Goal: Task Accomplishment & Management: Complete application form

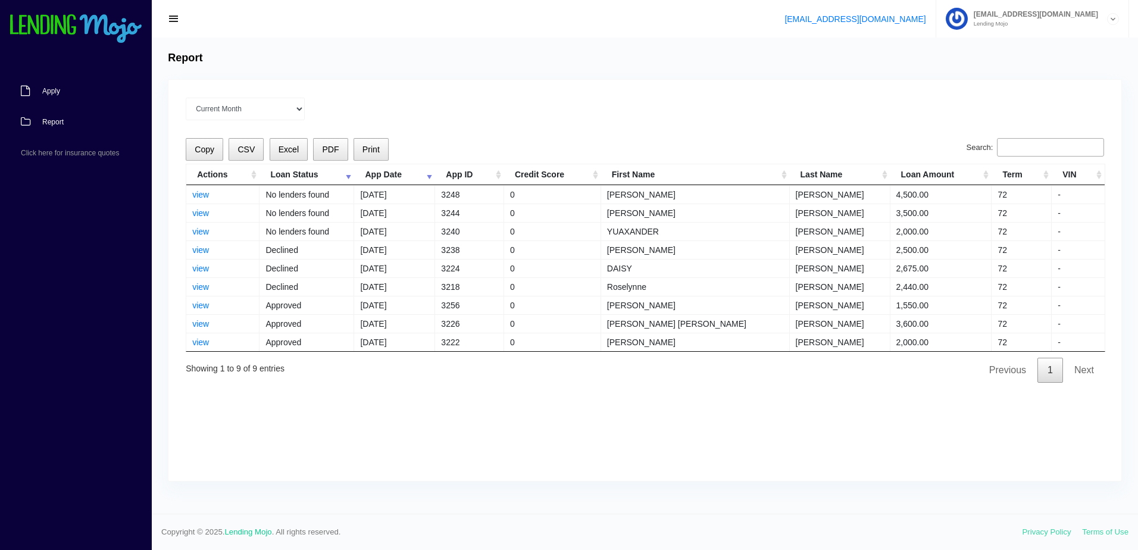
click at [61, 93] on link "Apply" at bounding box center [70, 91] width 140 height 31
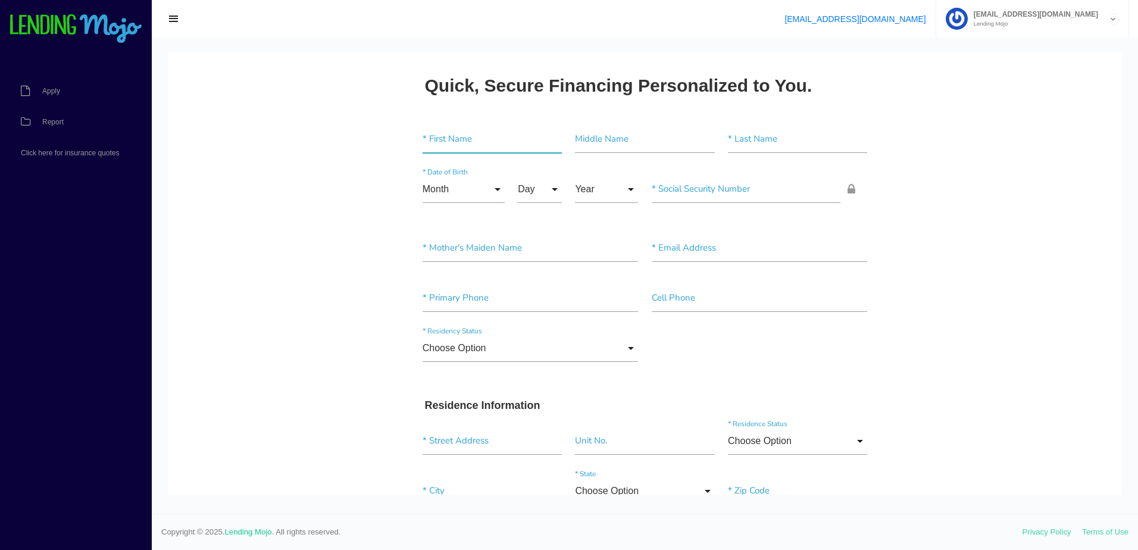
drag, startPoint x: 455, startPoint y: 132, endPoint x: 404, endPoint y: 153, distance: 54.9
click at [455, 132] on input"] "text" at bounding box center [492, 139] width 139 height 27
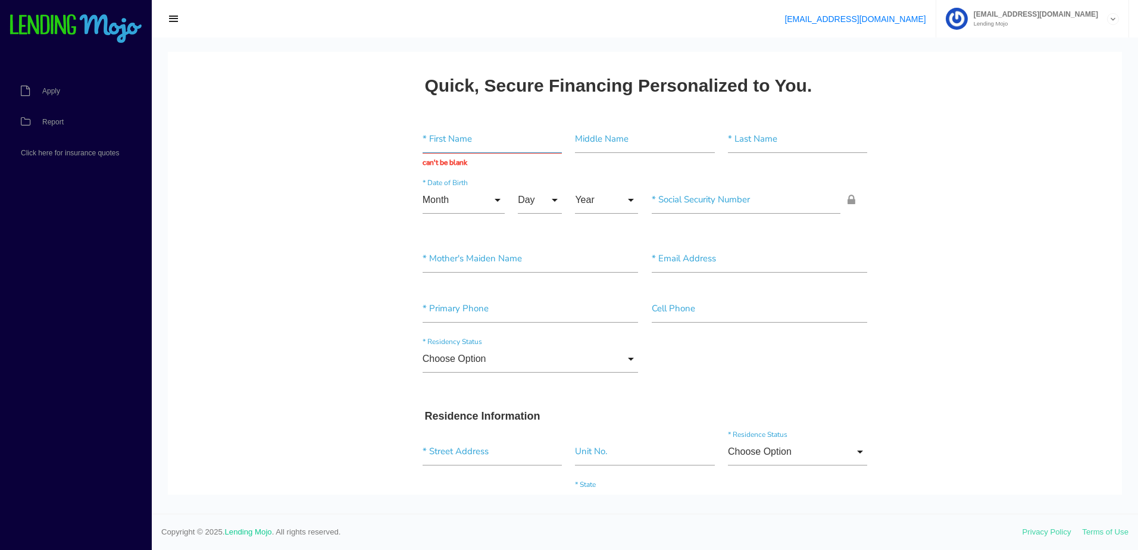
drag, startPoint x: 491, startPoint y: 134, endPoint x: 572, endPoint y: 140, distance: 81.1
click at [490, 134] on input "text" at bounding box center [492, 139] width 139 height 27
paste input "JASMINE"
type input "JASMINE"
click at [763, 134] on input"] "text" at bounding box center [797, 139] width 139 height 27
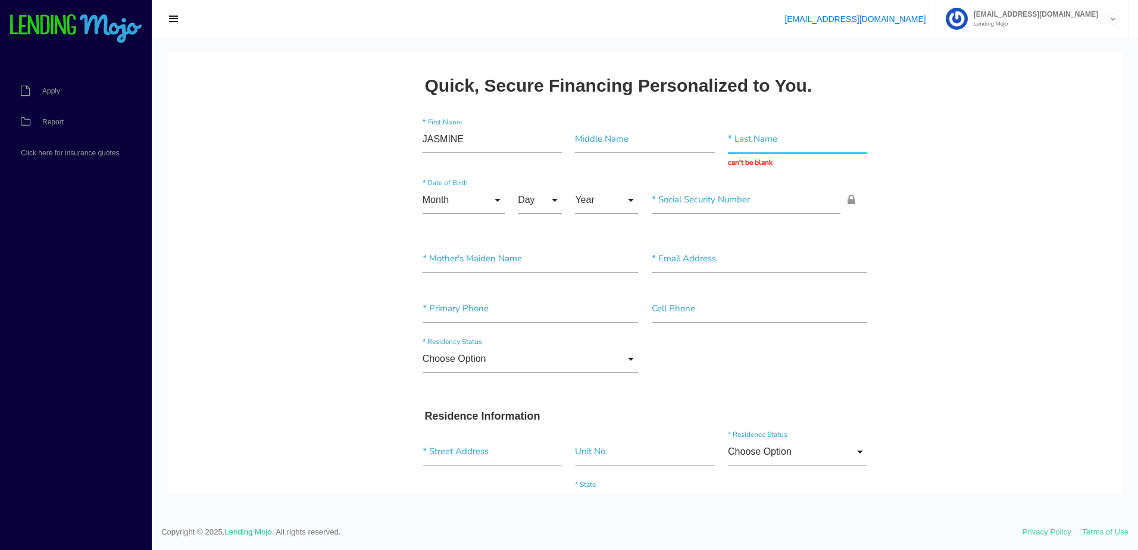
click at [803, 133] on input "text" at bounding box center [797, 139] width 139 height 27
paste input "[PERSON_NAME]"
type input "[PERSON_NAME]"
click at [446, 200] on input "Month" at bounding box center [464, 199] width 82 height 27
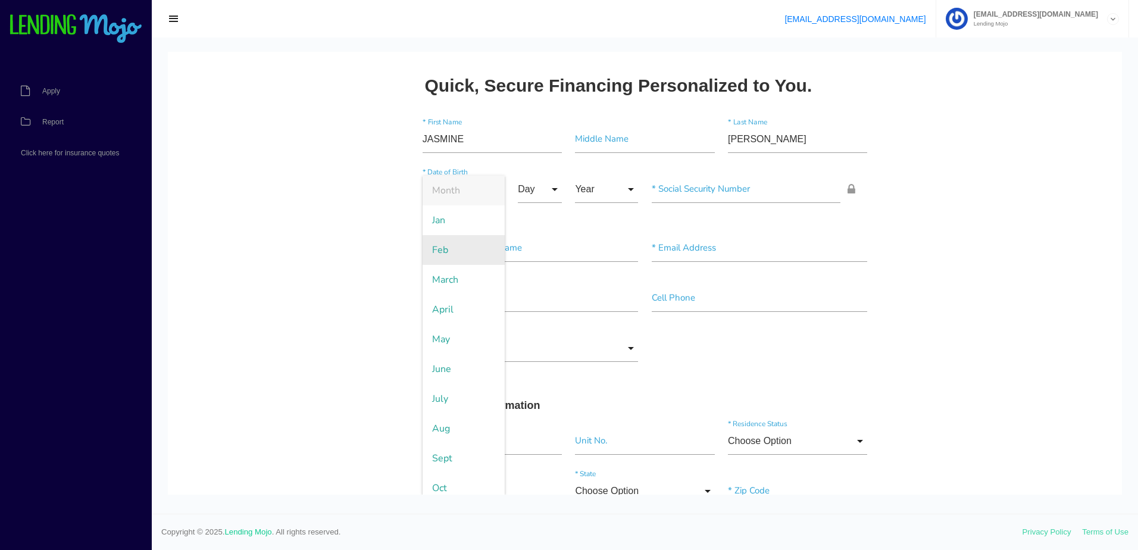
click at [446, 255] on span "Feb" at bounding box center [464, 250] width 82 height 30
type input "Feb"
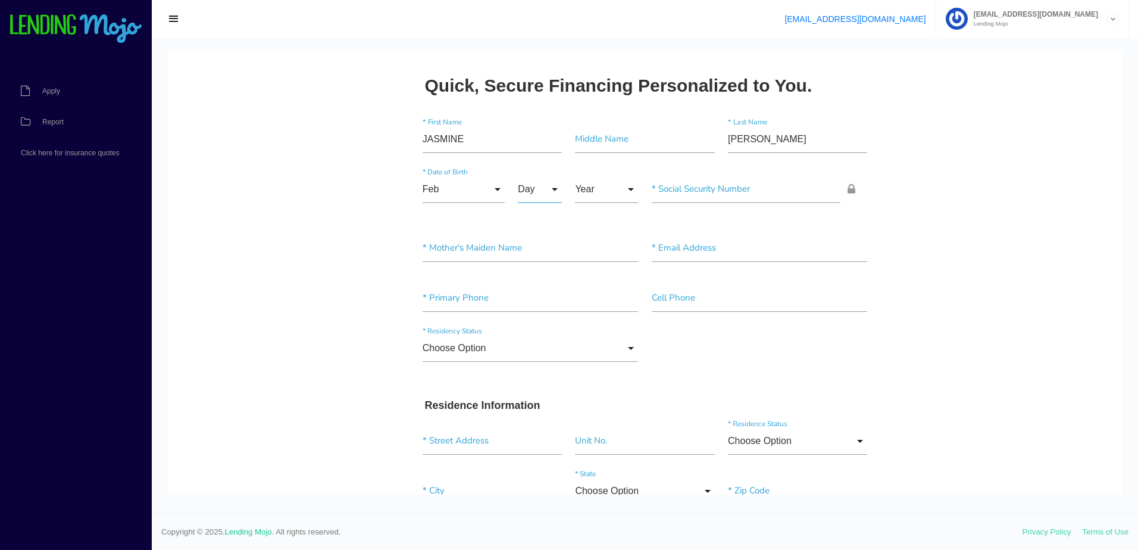
click at [525, 184] on input "Day" at bounding box center [540, 189] width 44 height 27
click at [530, 433] on span "8" at bounding box center [548, 429] width 60 height 30
type input "8"
click at [584, 187] on input "Year" at bounding box center [606, 189] width 63 height 27
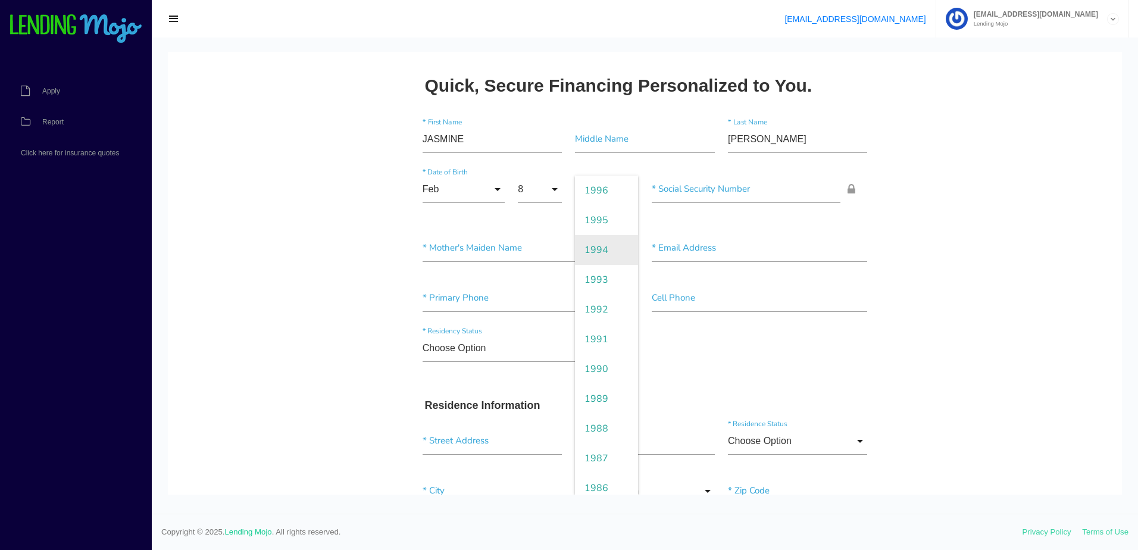
click at [595, 252] on span "1994" at bounding box center [606, 250] width 63 height 30
type input "1994"
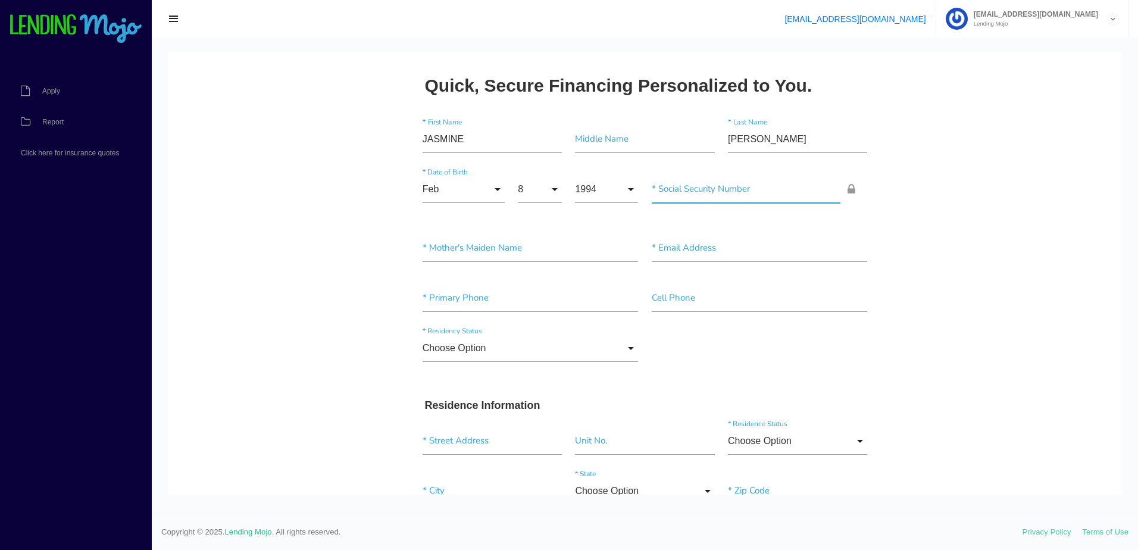
click at [698, 187] on input"] "text" at bounding box center [746, 189] width 189 height 27
paste input "601-41-7312"
click at [711, 190] on input "text" at bounding box center [746, 189] width 189 height 27
type input "601-41-7312"
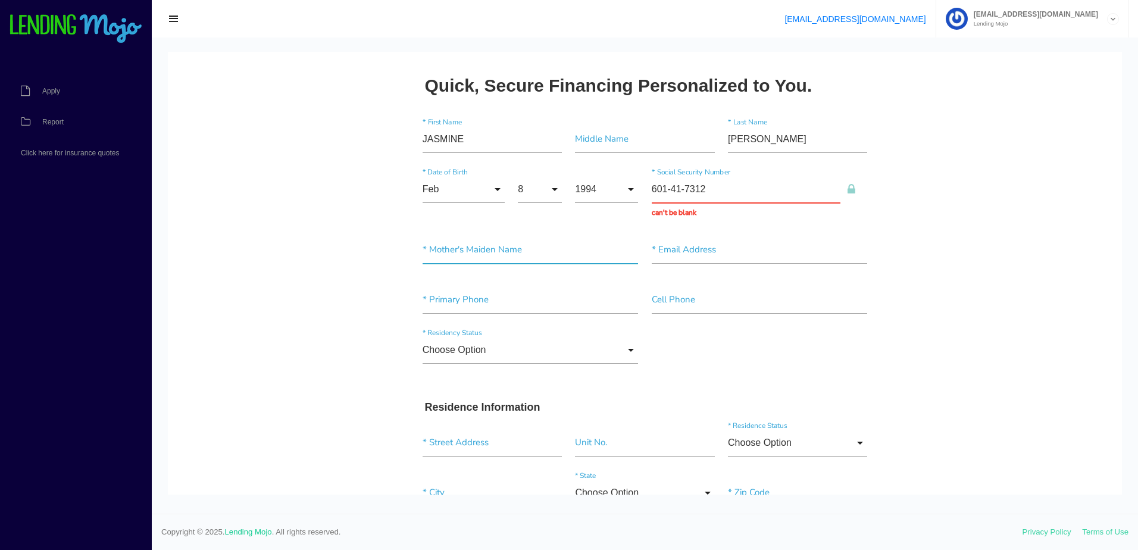
click at [473, 246] on input"] "text" at bounding box center [531, 249] width 216 height 27
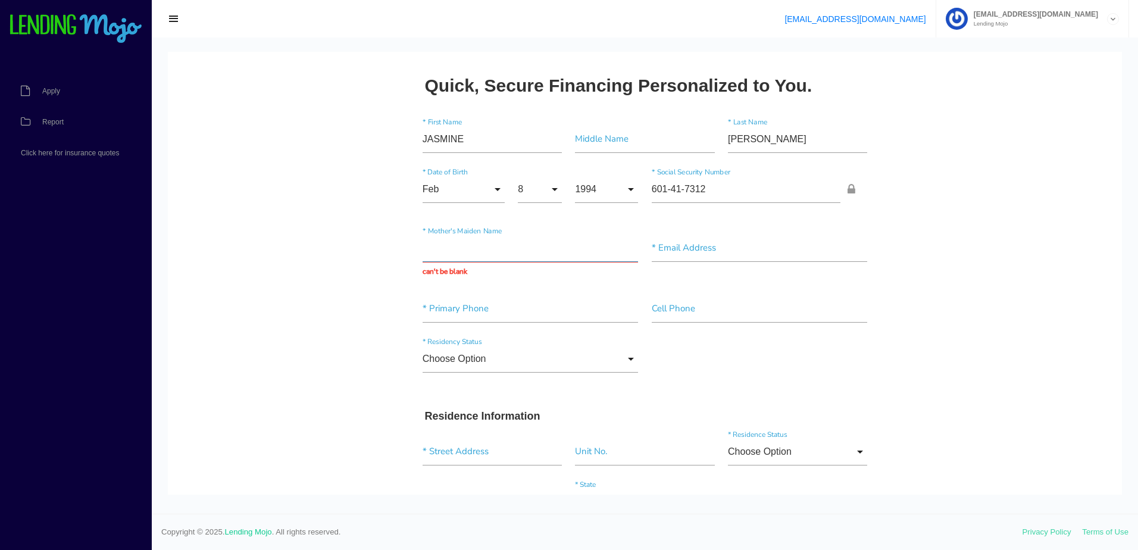
drag, startPoint x: 455, startPoint y: 256, endPoint x: 466, endPoint y: 252, distance: 11.3
click at [456, 253] on input "text" at bounding box center [531, 247] width 216 height 27
paste input "[PERSON_NAME]"
type input "[PERSON_NAME]"
click at [711, 248] on input"] "text" at bounding box center [760, 247] width 216 height 27
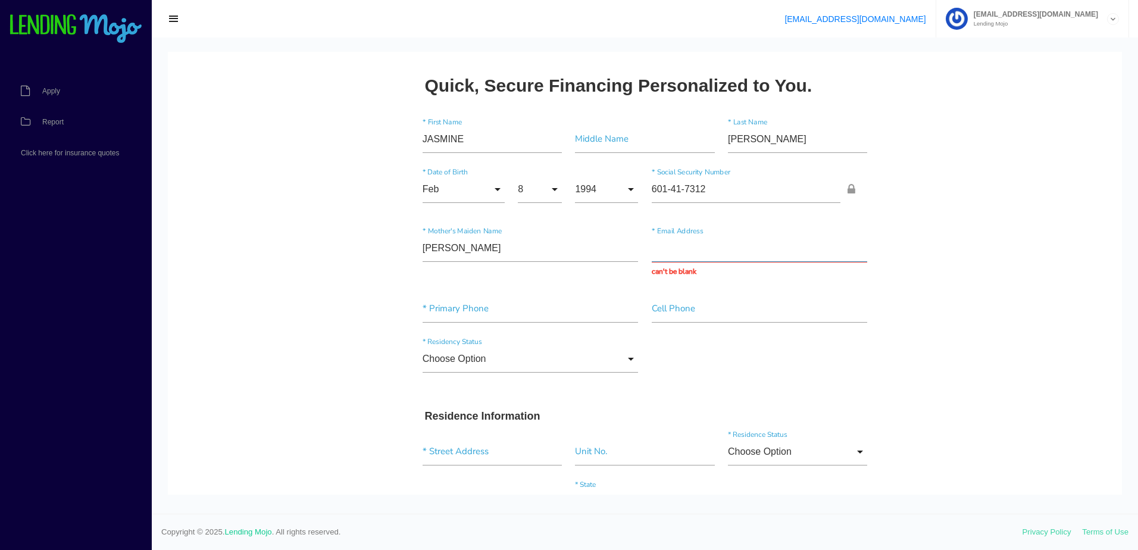
click at [718, 252] on input "text" at bounding box center [760, 247] width 216 height 27
paste input "[PERSON_NAME][EMAIL_ADDRESS][DOMAIN_NAME]"
type input "[PERSON_NAME][EMAIL_ADDRESS][DOMAIN_NAME]"
click at [484, 315] on div "* Primary Phone" at bounding box center [530, 311] width 229 height 32
click at [447, 298] on input "text" at bounding box center [531, 297] width 216 height 27
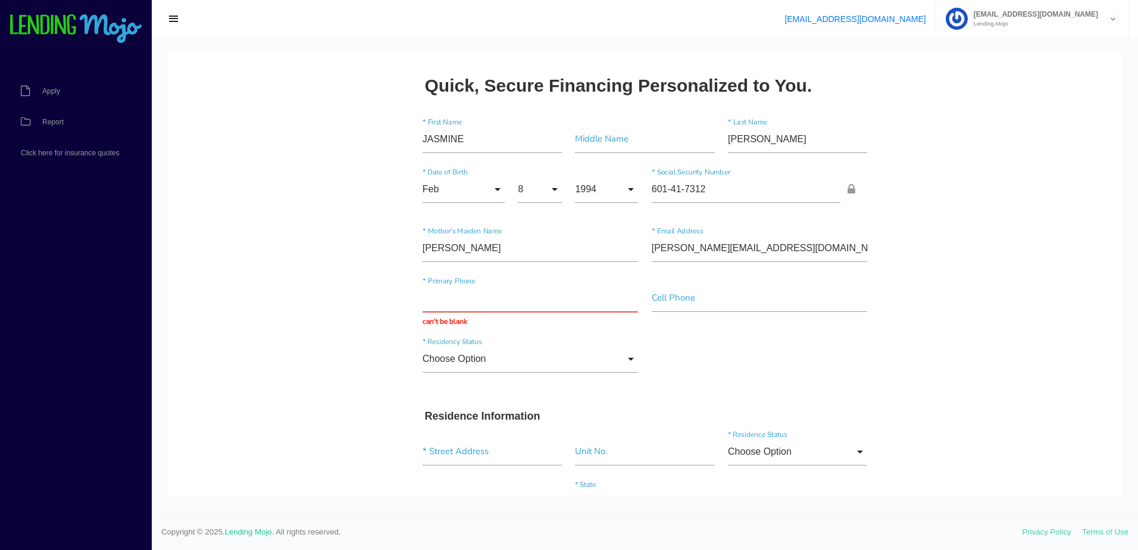
paste input "[PHONE_NUMBER]"
type input "[PHONE_NUMBER]"
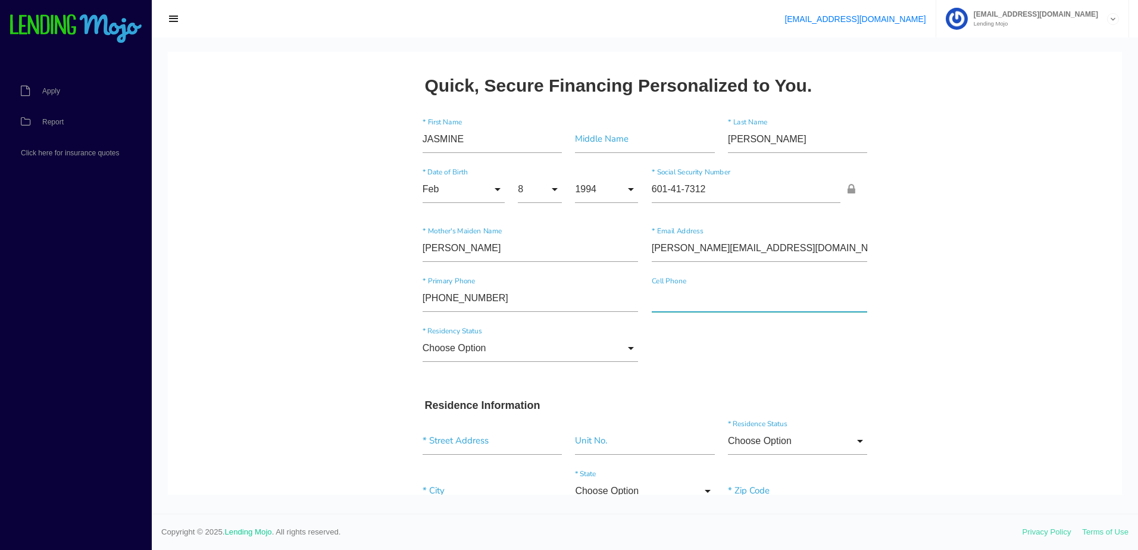
click at [706, 295] on input"] "text" at bounding box center [760, 297] width 216 height 27
paste input"] "[PHONE_NUMBER]"
type input"] "[PHONE_NUMBER]"
click at [471, 356] on input "Choose Option" at bounding box center [531, 347] width 216 height 27
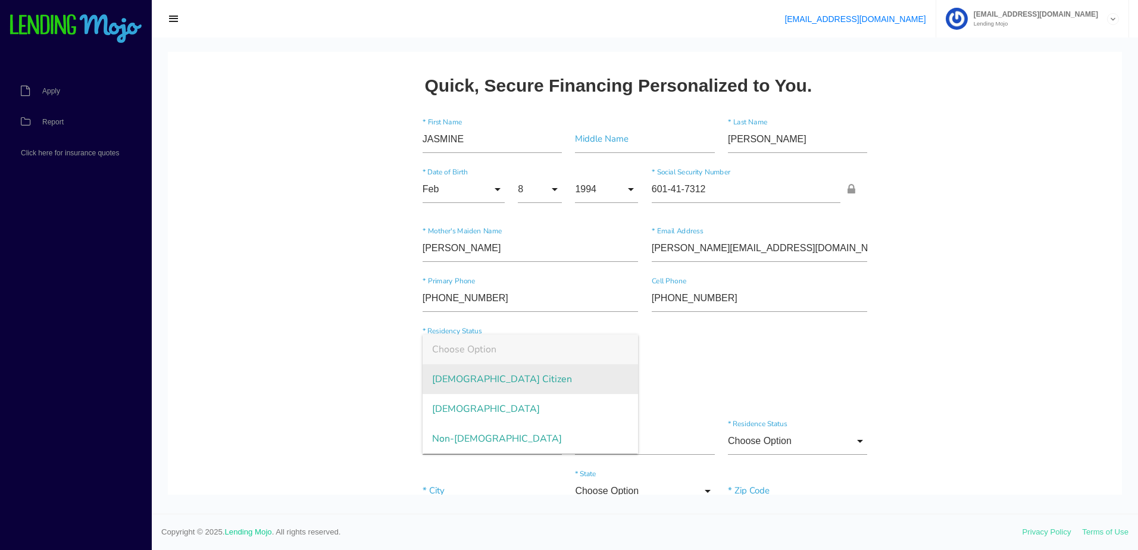
click at [464, 386] on span "[DEMOGRAPHIC_DATA] Citizen" at bounding box center [531, 379] width 216 height 30
type input "[DEMOGRAPHIC_DATA] Citizen"
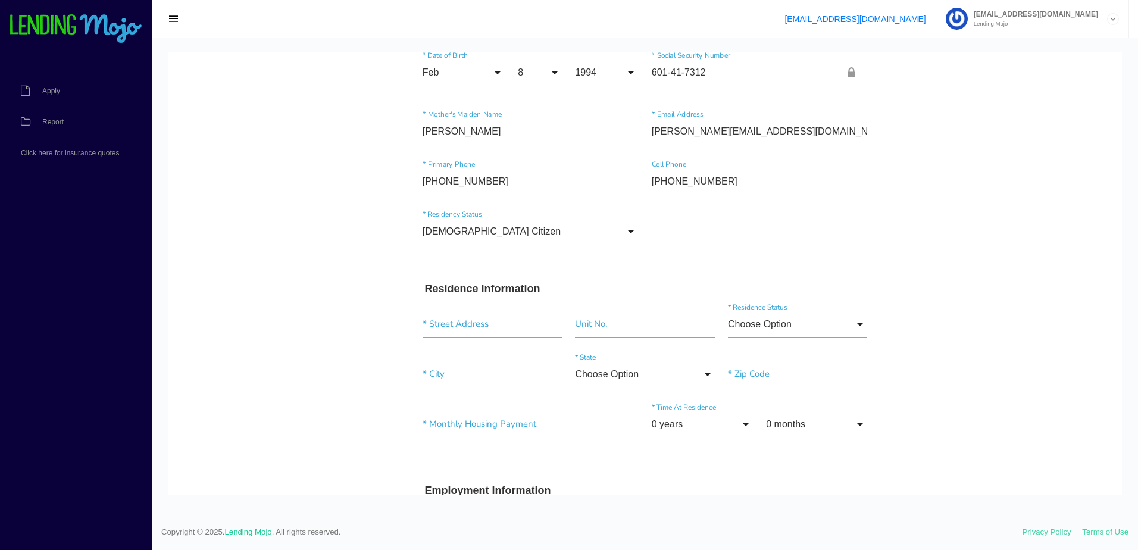
scroll to position [119, 0]
click at [458, 315] on input "text" at bounding box center [492, 321] width 139 height 27
paste input "[STREET_ADDRESS][US_STATE]"
type input "[STREET_ADDRESS][US_STATE]"
type input"] "90022"
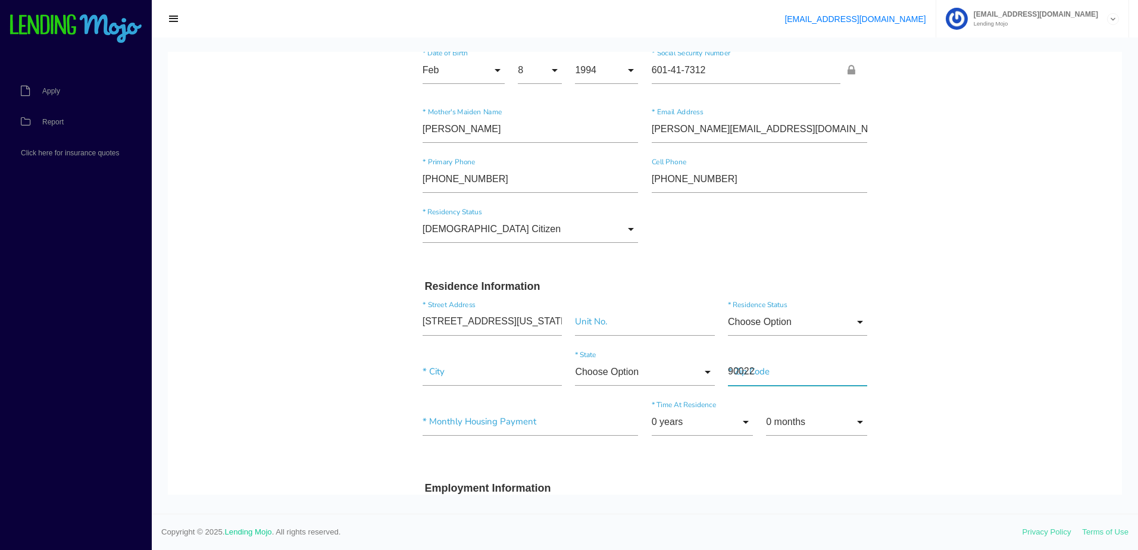
type input "[STREET_ADDRESS][US_STATE]"
drag, startPoint x: 513, startPoint y: 368, endPoint x: 345, endPoint y: 366, distance: 167.8
paste input"] "[GEOGRAPHIC_DATA]"
type input"] "[GEOGRAPHIC_DATA]"
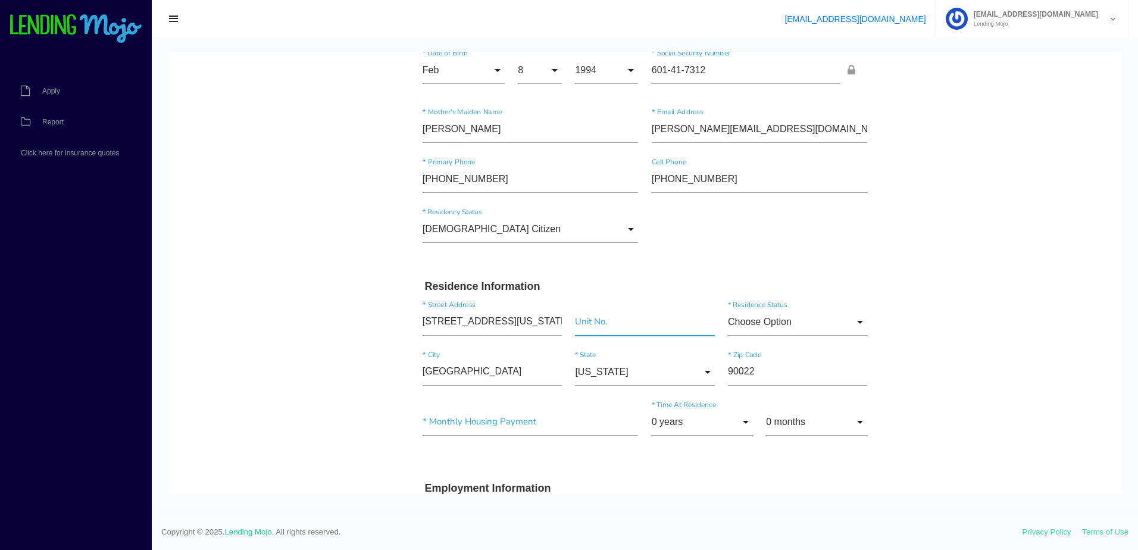
click at [618, 333] on input"] "text" at bounding box center [644, 321] width 139 height 27
click at [619, 326] on input"] "text" at bounding box center [644, 321] width 139 height 27
paste input"] "Unit 4"
type input"] "Unit 4"
click at [636, 369] on input "[US_STATE]" at bounding box center [644, 371] width 139 height 27
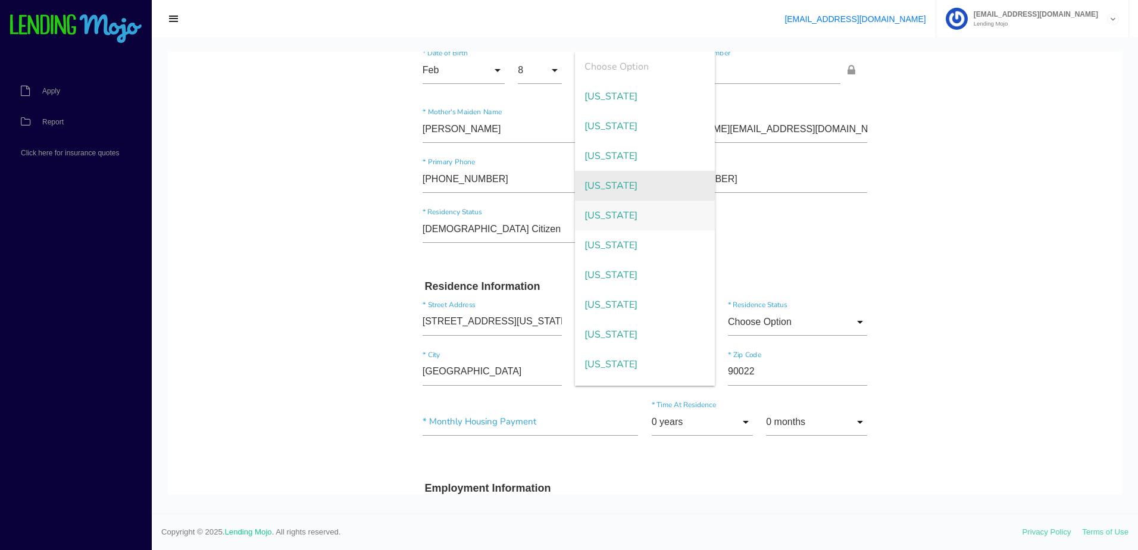
click at [628, 188] on span "[US_STATE]" at bounding box center [644, 186] width 139 height 30
type input "[US_STATE]"
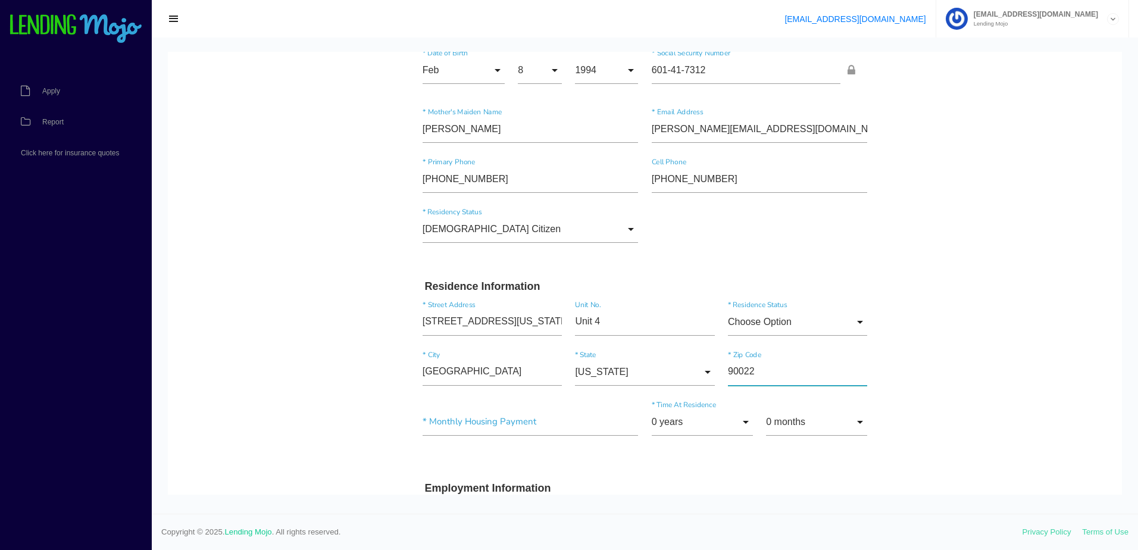
drag, startPoint x: 725, startPoint y: 372, endPoint x: 705, endPoint y: 371, distance: 19.6
click at [705, 371] on div "[GEOGRAPHIC_DATA] * City [US_STATE] Choose Option [US_STATE] [US_STATE] [US_STA…" at bounding box center [645, 374] width 458 height 50
paste input"] "85705"
type input"] "85705"
click at [769, 315] on input "Choose Option" at bounding box center [797, 321] width 139 height 27
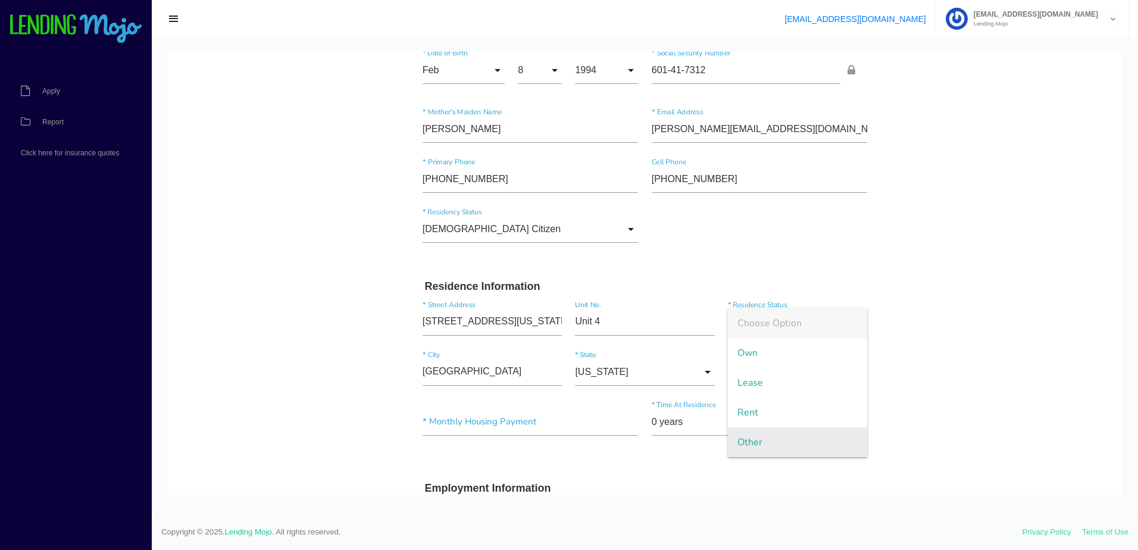
click at [771, 437] on span "Other" at bounding box center [797, 442] width 139 height 30
type input "Other"
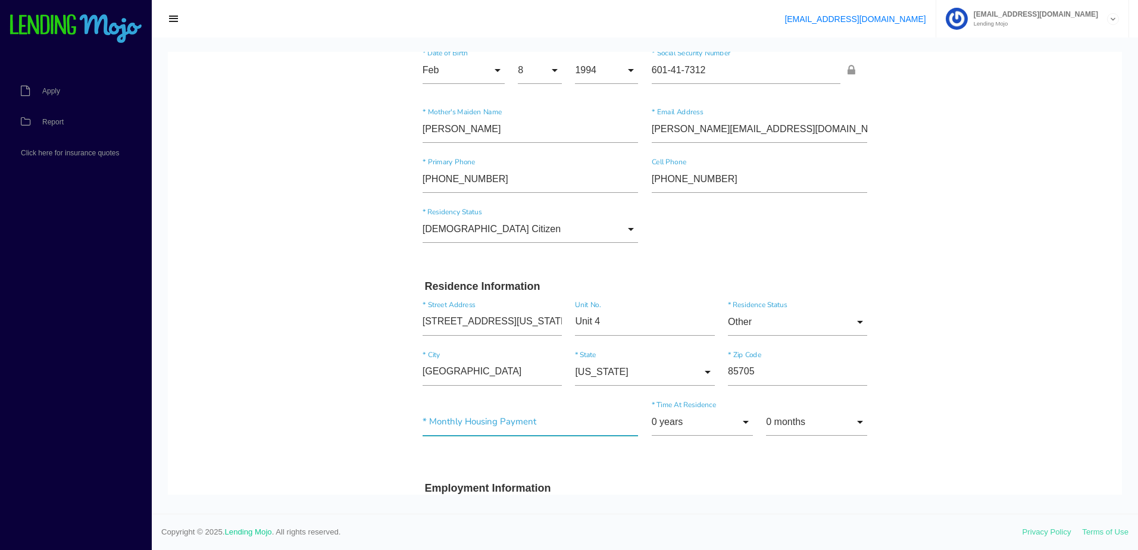
click at [490, 422] on input"] "text" at bounding box center [531, 421] width 216 height 27
click at [489, 422] on input "text" at bounding box center [531, 421] width 216 height 27
type input "$0.00"
click at [700, 420] on input "0 years" at bounding box center [702, 421] width 101 height 27
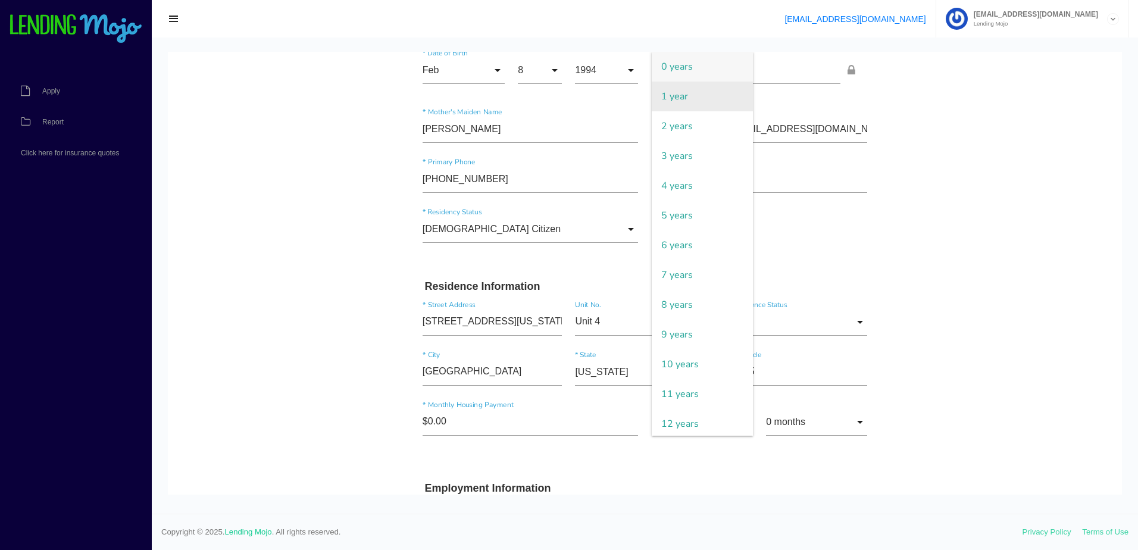
click at [687, 86] on span "1 year" at bounding box center [702, 97] width 101 height 30
type input "1 year"
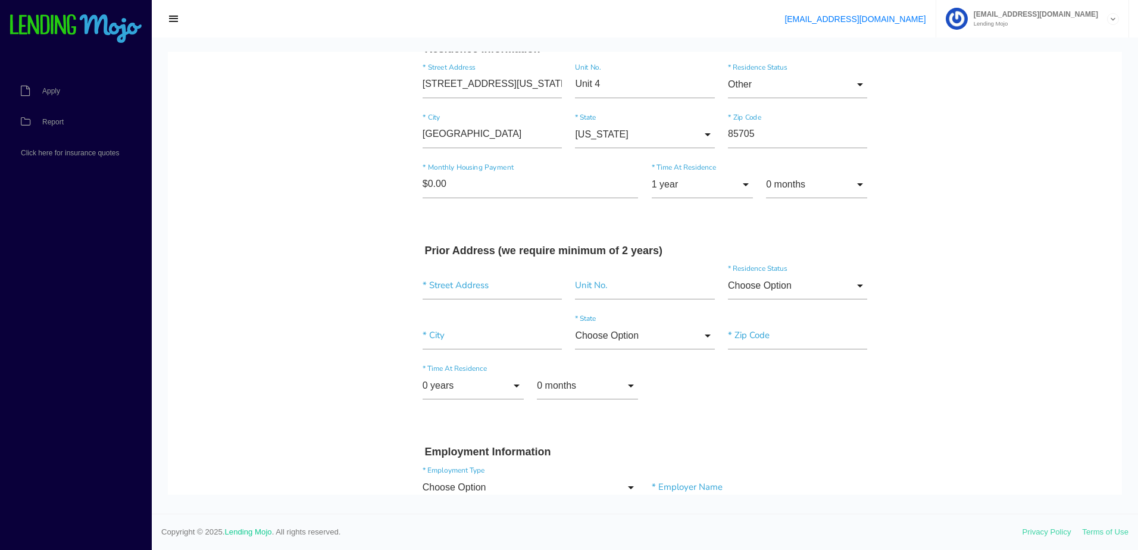
scroll to position [357, 0]
click at [462, 289] on input "text" at bounding box center [492, 284] width 139 height 27
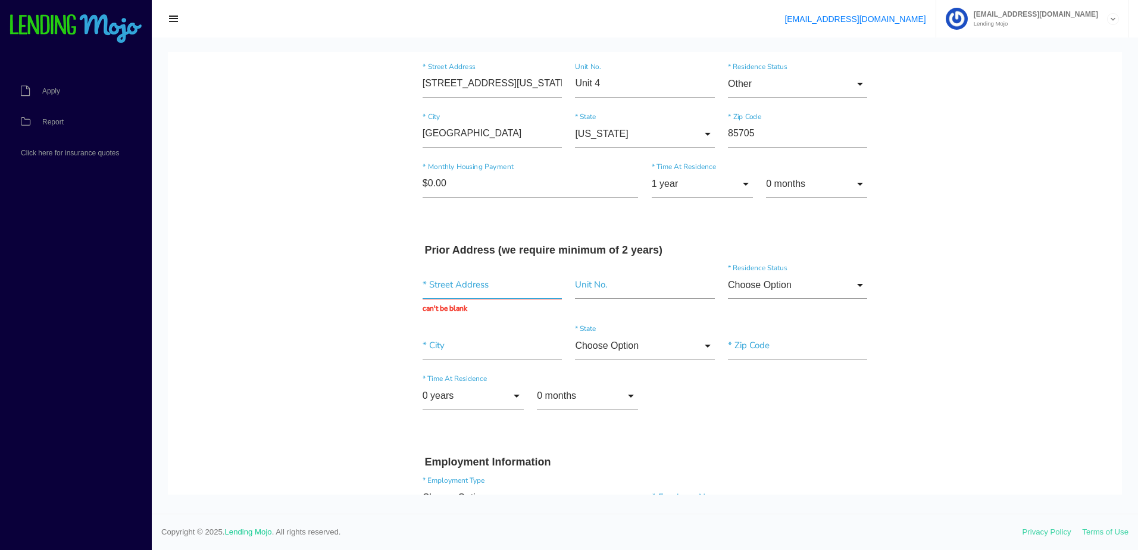
click at [495, 285] on input "text" at bounding box center [492, 284] width 139 height 27
paste input "[STREET_ADDRESS]"
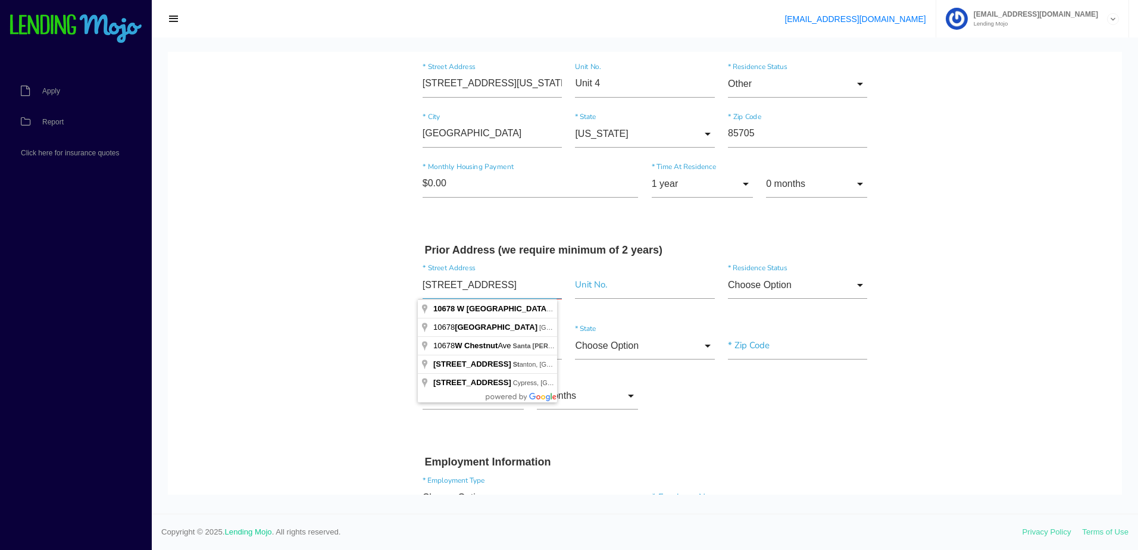
type input "[STREET_ADDRESS]"
click at [632, 286] on input"] "text" at bounding box center [644, 284] width 139 height 27
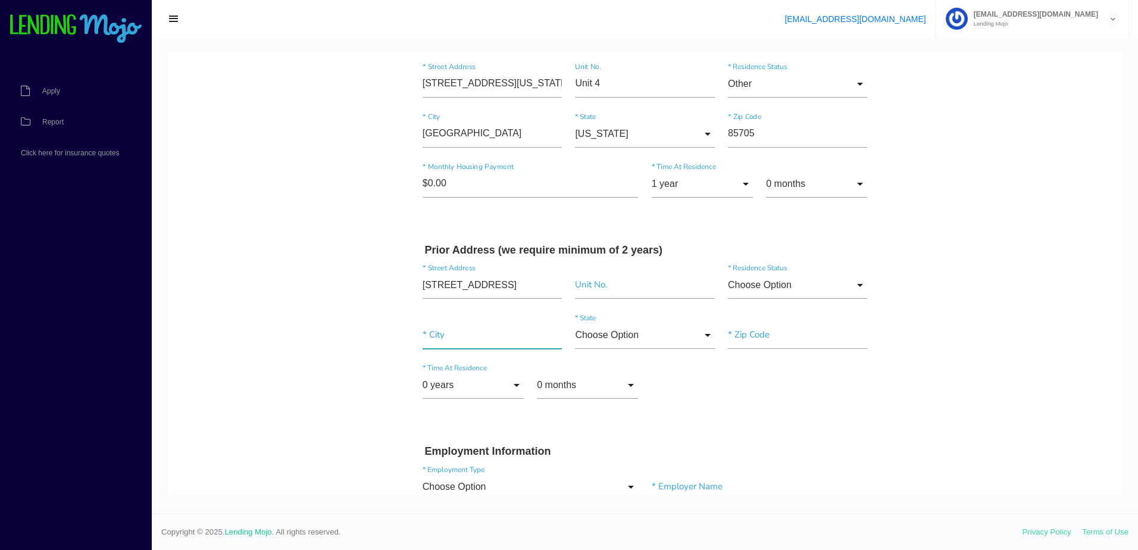
click at [459, 339] on input"] "text" at bounding box center [492, 334] width 139 height 27
paste input"] "MARANA"
type input"] "MARANA"
click at [648, 337] on input "Choose Option" at bounding box center [644, 334] width 139 height 27
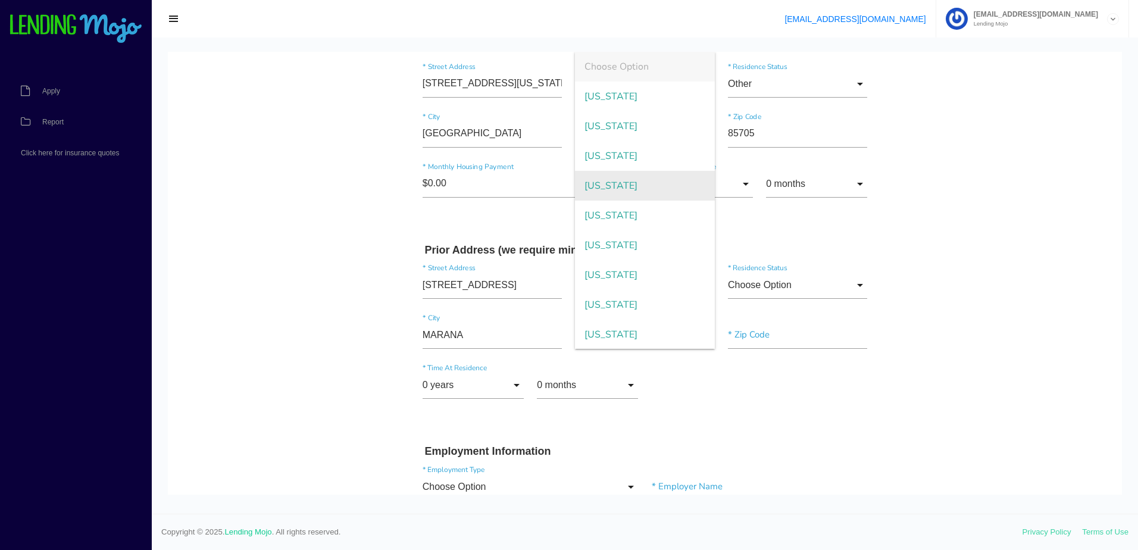
click at [637, 177] on span "[US_STATE]" at bounding box center [644, 186] width 139 height 30
type input "[US_STATE]"
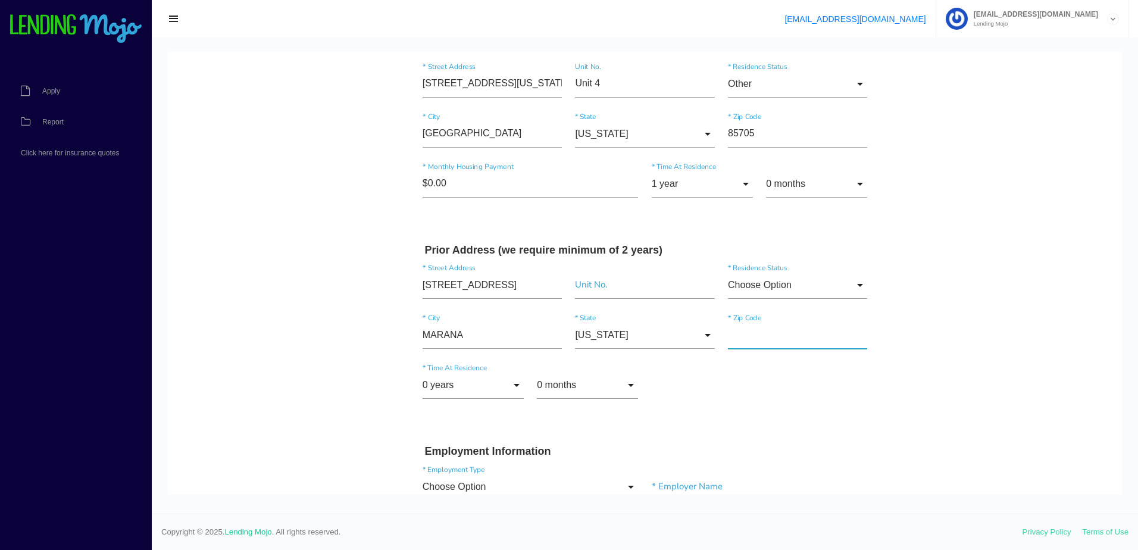
drag, startPoint x: 772, startPoint y: 333, endPoint x: 470, endPoint y: 333, distance: 301.7
click at [770, 333] on input"] "text" at bounding box center [797, 334] width 139 height 27
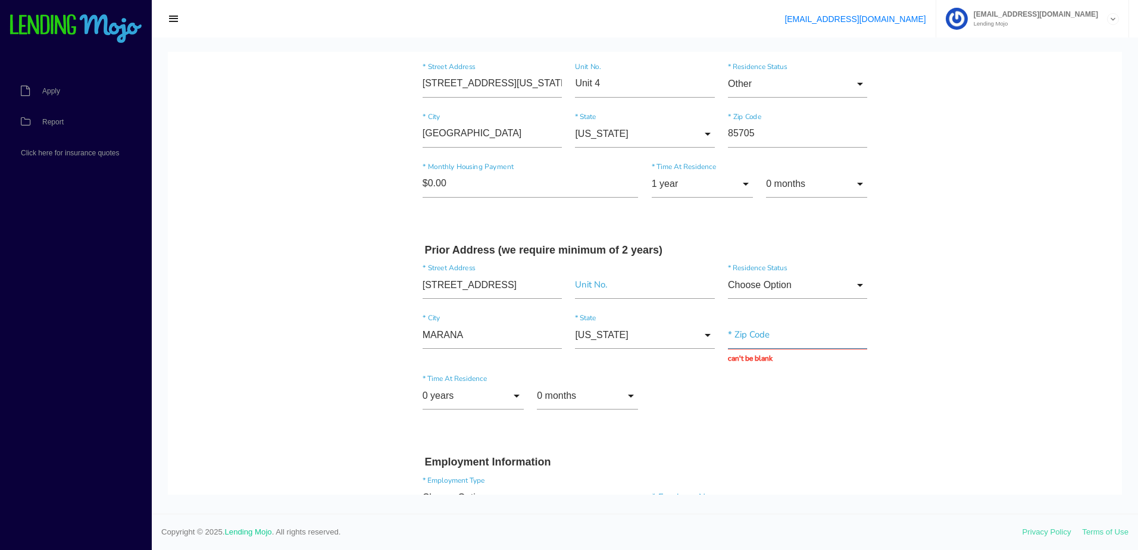
click at [768, 327] on input "text" at bounding box center [797, 334] width 139 height 27
paste input "85653"
type input "85653"
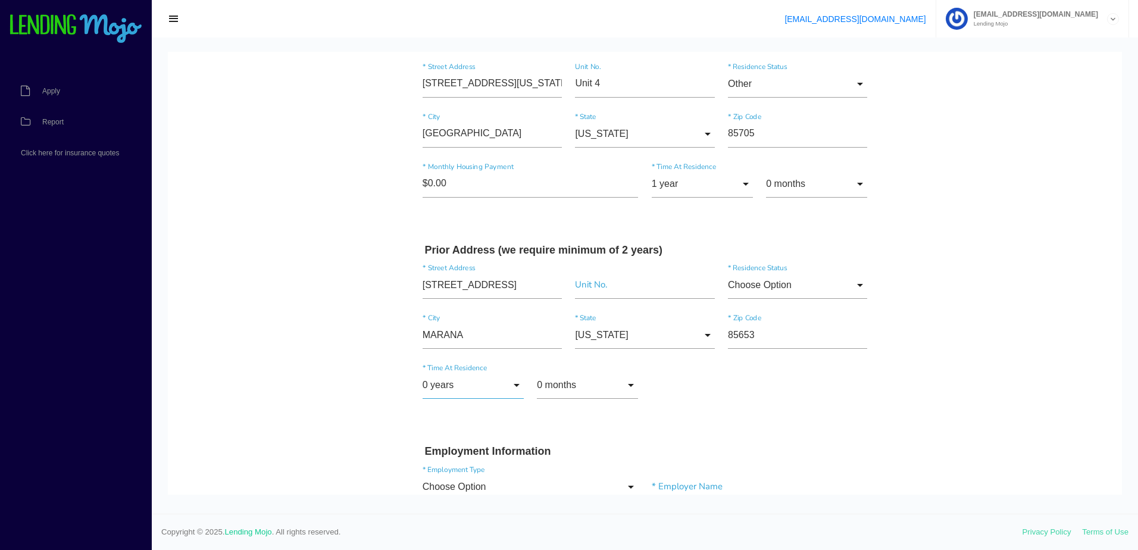
click at [437, 395] on input "0 years" at bounding box center [473, 384] width 101 height 27
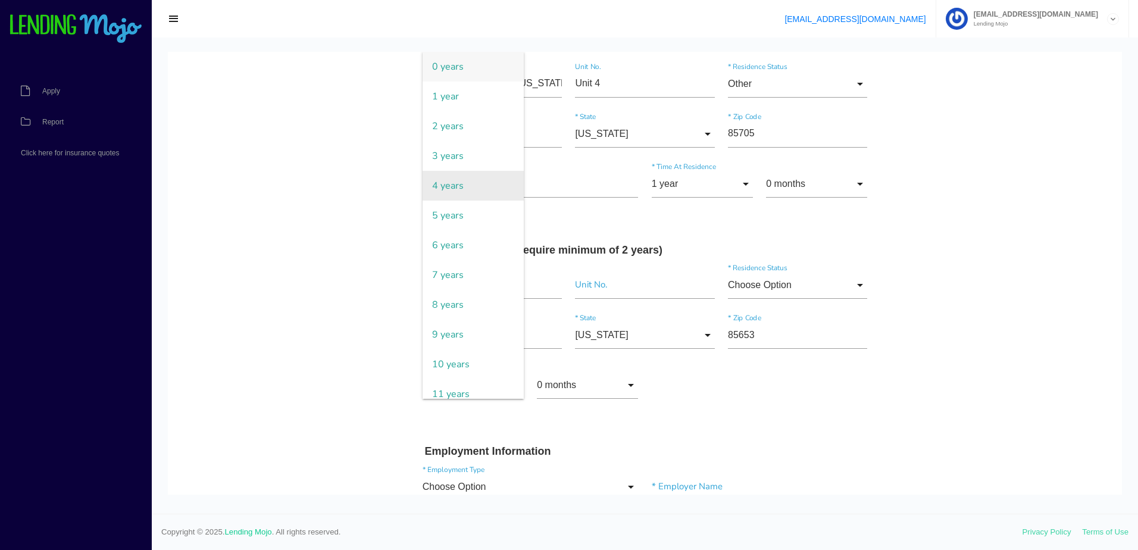
click at [458, 192] on span "4 years" at bounding box center [473, 186] width 101 height 30
type input "4 years"
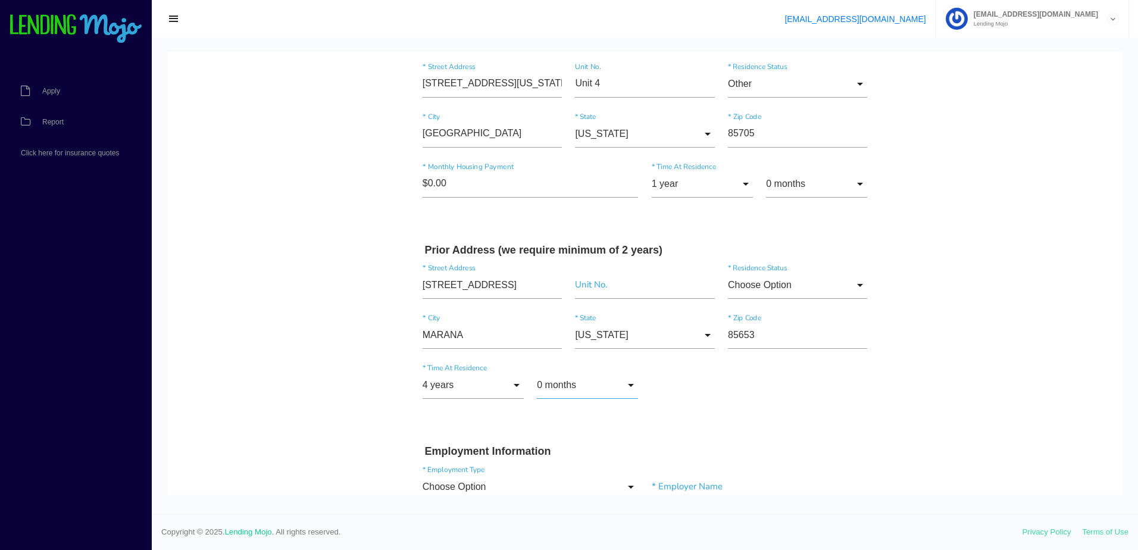
click at [565, 386] on input "0 months" at bounding box center [587, 384] width 101 height 27
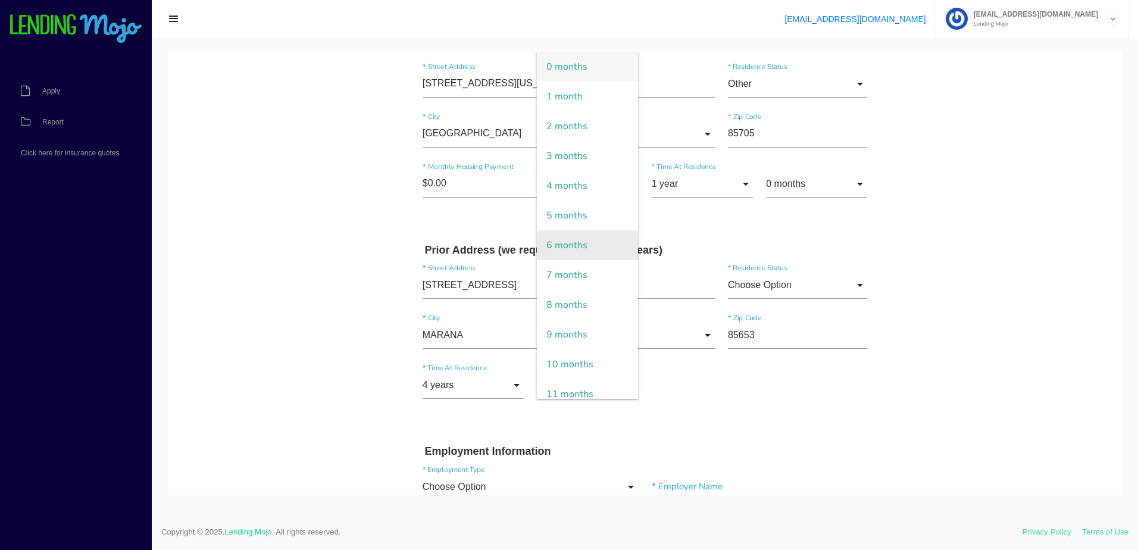
click at [584, 246] on span "6 months" at bounding box center [587, 245] width 101 height 30
type input "6 months"
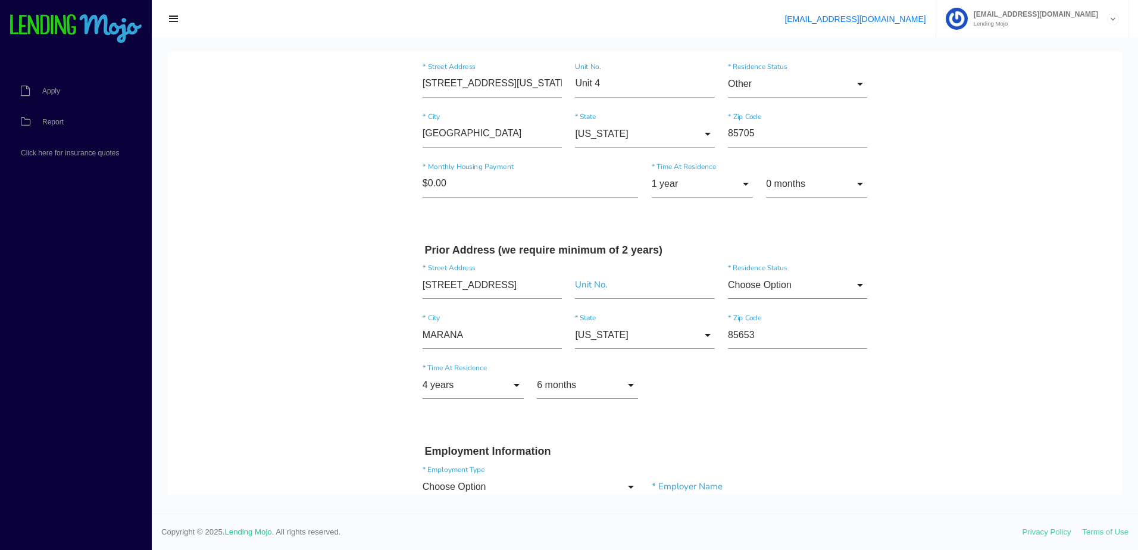
click at [759, 290] on input "Choose Option" at bounding box center [797, 284] width 139 height 27
click at [761, 378] on span "Rent" at bounding box center [797, 376] width 139 height 30
type input "Rent"
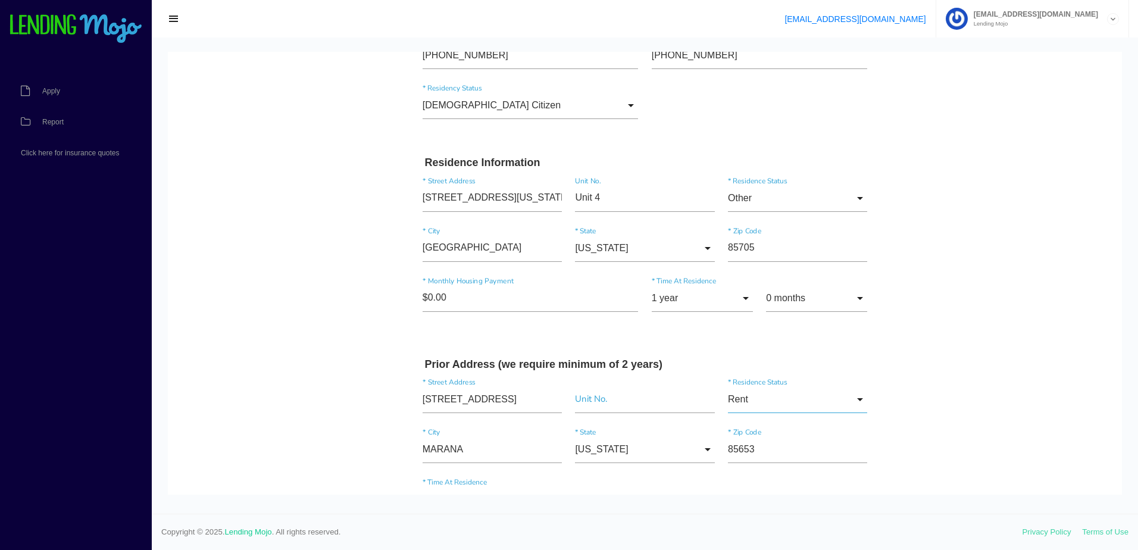
scroll to position [238, 0]
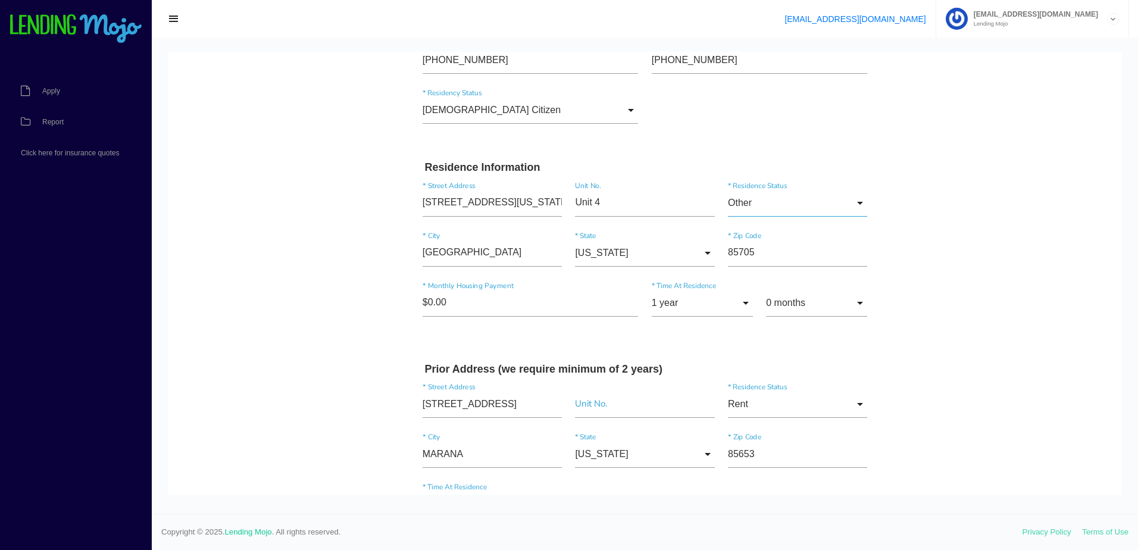
click at [762, 193] on input "Other" at bounding box center [797, 202] width 139 height 27
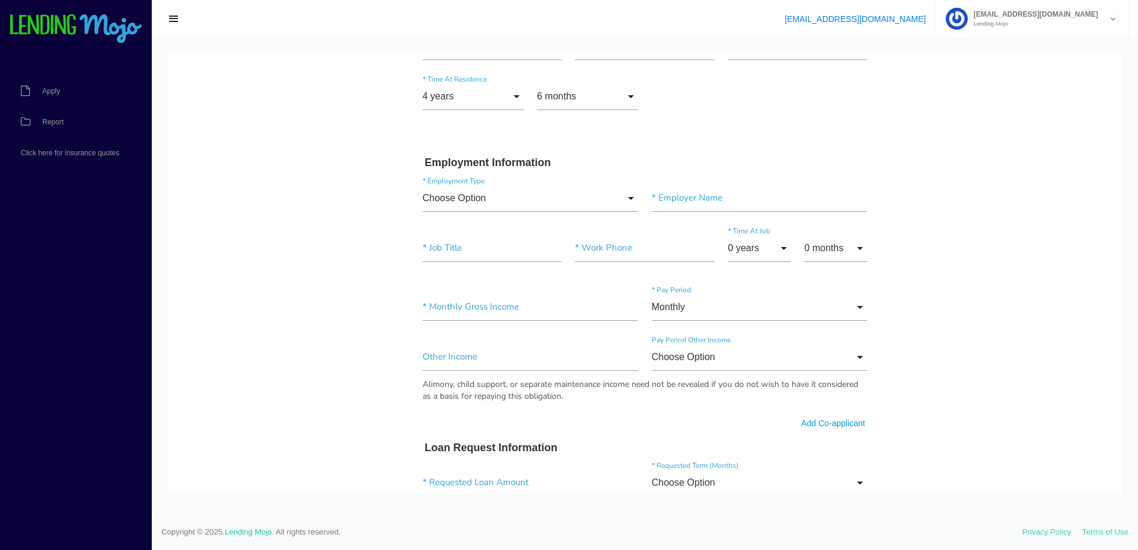
scroll to position [655, 0]
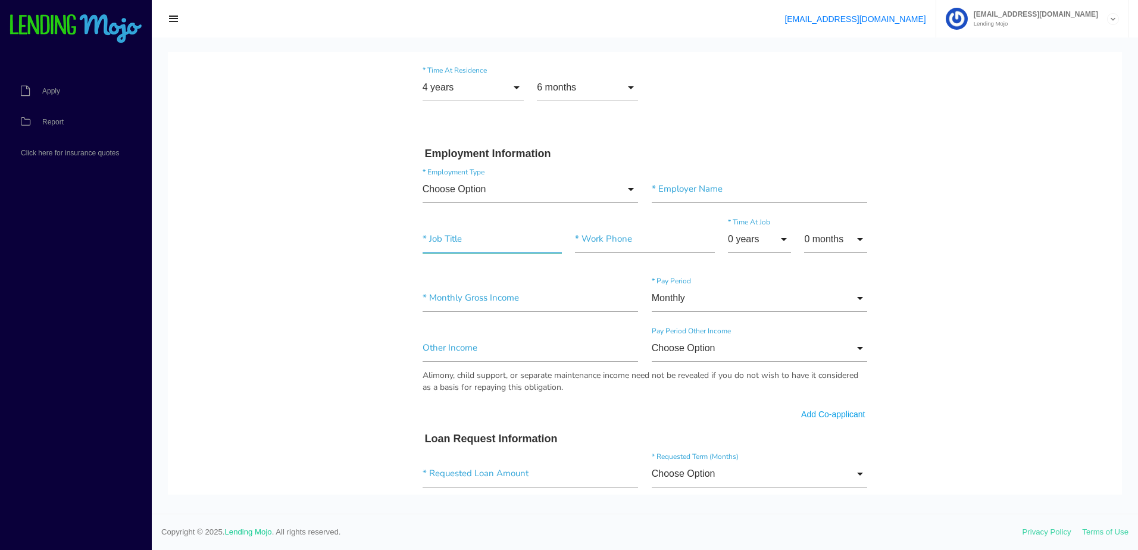
click at [480, 242] on input"] "text" at bounding box center [492, 239] width 139 height 27
paste input"] "Cook"
type input"] "Cook"
click at [481, 191] on input "Choose Option" at bounding box center [531, 189] width 216 height 27
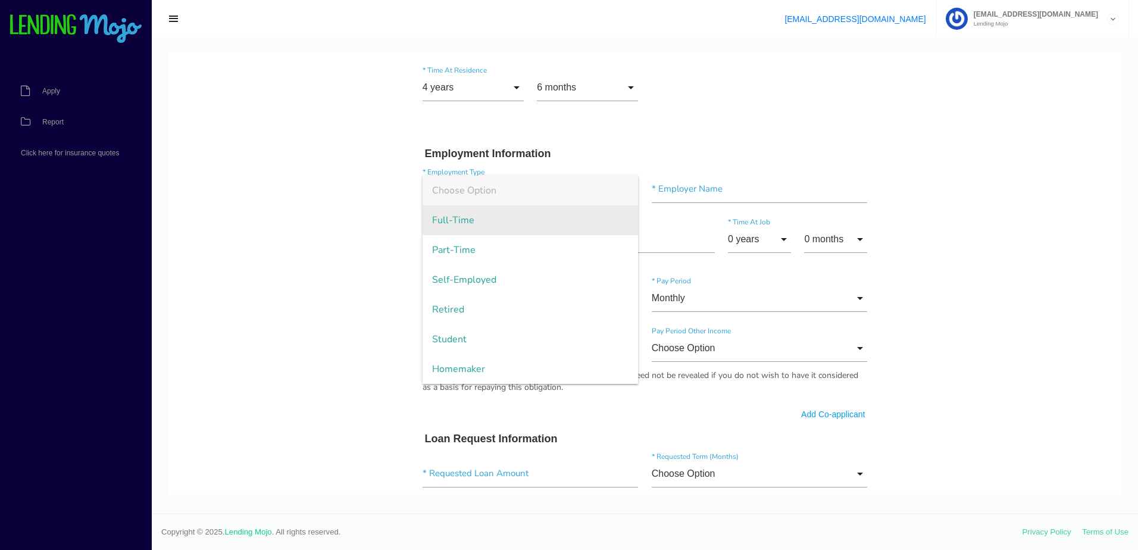
click at [473, 214] on span "Full-Time" at bounding box center [531, 220] width 216 height 30
type input "Full-Time"
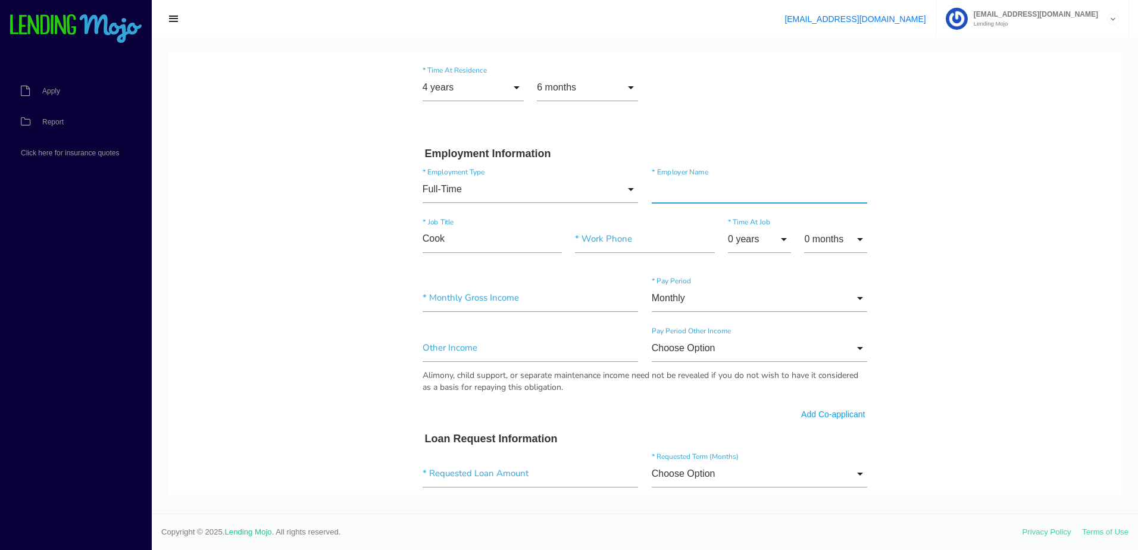
click at [704, 185] on input"] "text" at bounding box center [760, 189] width 216 height 27
paste input"] "The [GEOGRAPHIC_DATA]"
type input"] "The [GEOGRAPHIC_DATA]"
click at [601, 232] on input"] "text" at bounding box center [644, 239] width 139 height 27
click at [608, 240] on input "text" at bounding box center [644, 239] width 139 height 27
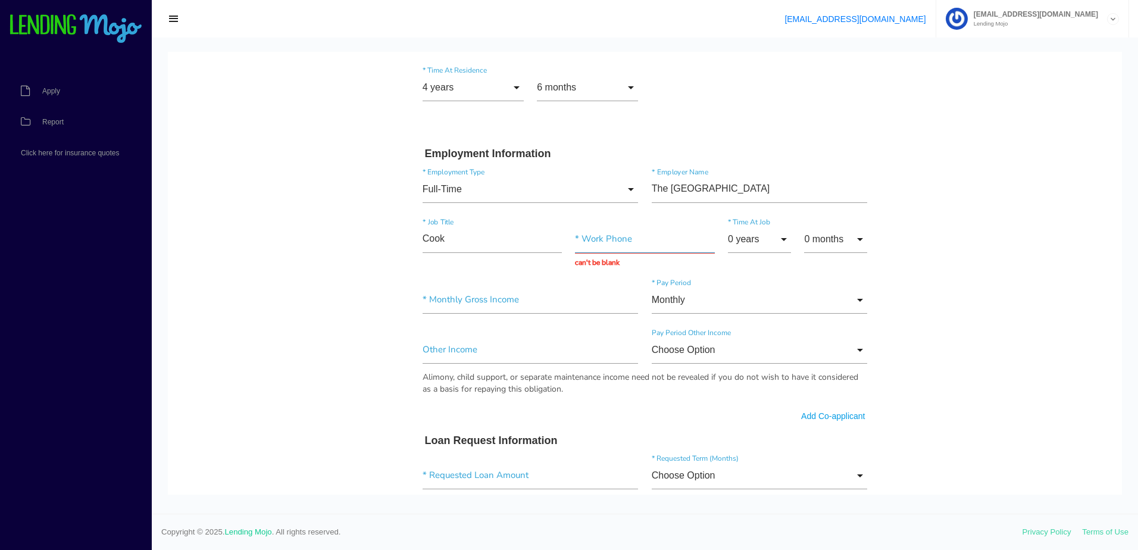
paste input "[PHONE_NUMBER]"
type input "[PHONE_NUMBER]"
click at [758, 234] on input "0 years" at bounding box center [759, 239] width 63 height 27
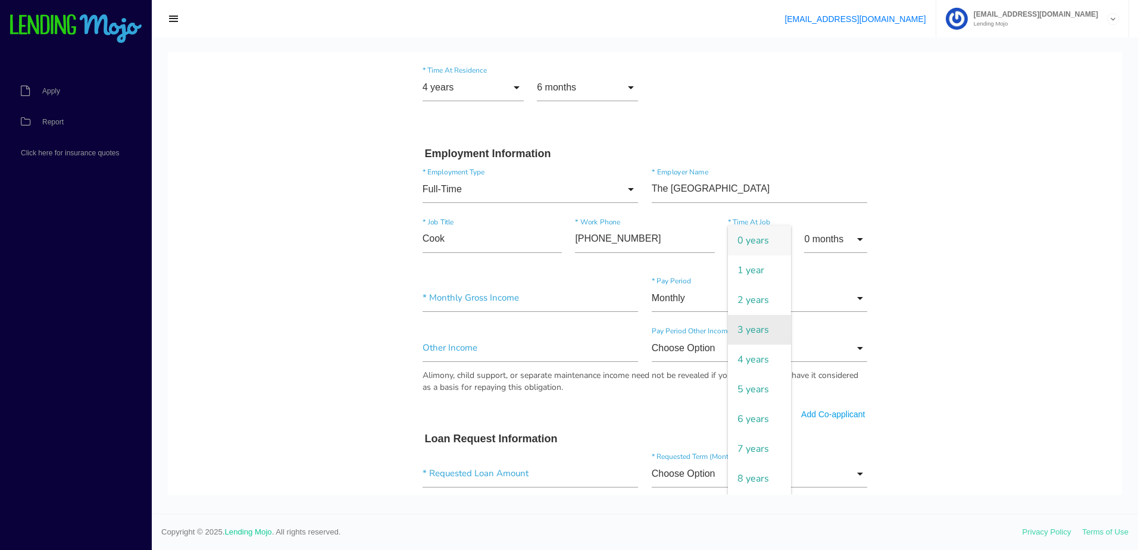
click at [750, 325] on span "3 years" at bounding box center [759, 330] width 63 height 30
type input "3 years"
click at [826, 240] on input "0 months" at bounding box center [835, 239] width 63 height 27
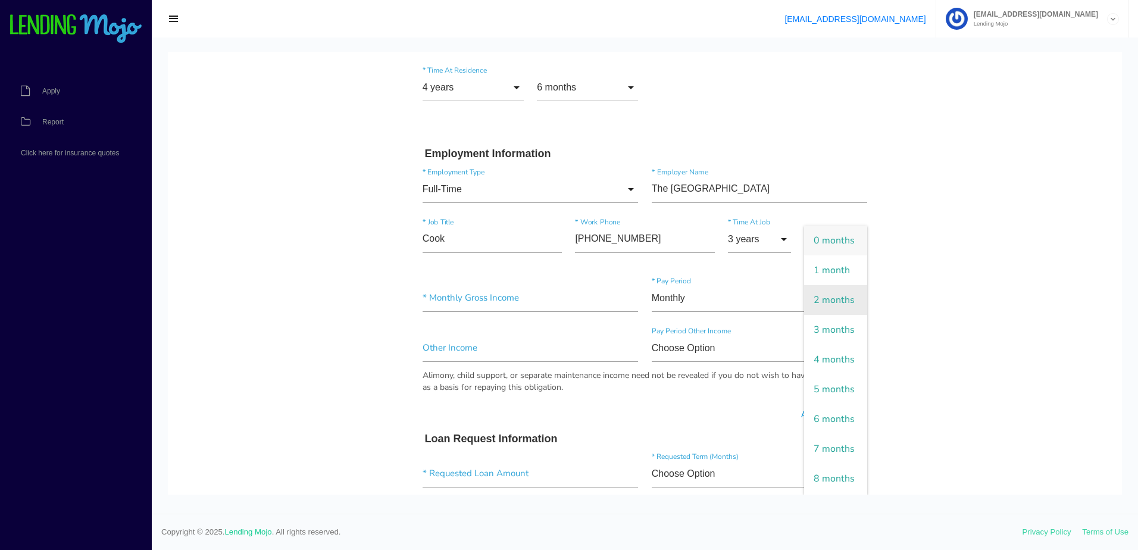
click at [827, 315] on span "2 months" at bounding box center [835, 300] width 63 height 30
type input "2 months"
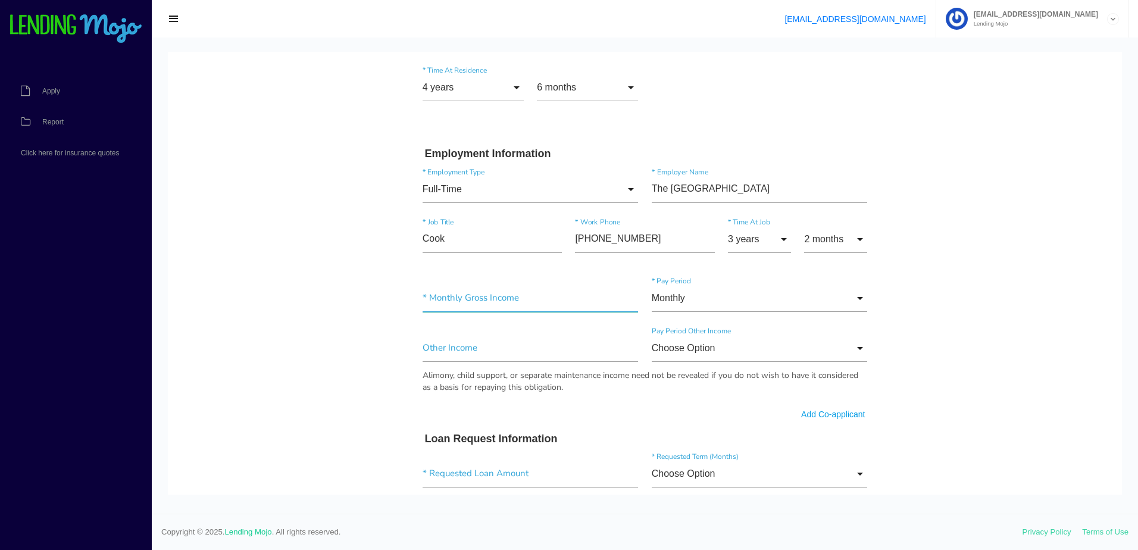
click at [508, 303] on input"] "text" at bounding box center [531, 297] width 216 height 27
type input"] "$3,584.84"
click at [274, 323] on body "Quick, Secure Financing Personalized to You. JASMINE * First Name Middle Name […" at bounding box center [645, 158] width 954 height 1522
click at [482, 350] on input"] "text" at bounding box center [531, 347] width 216 height 27
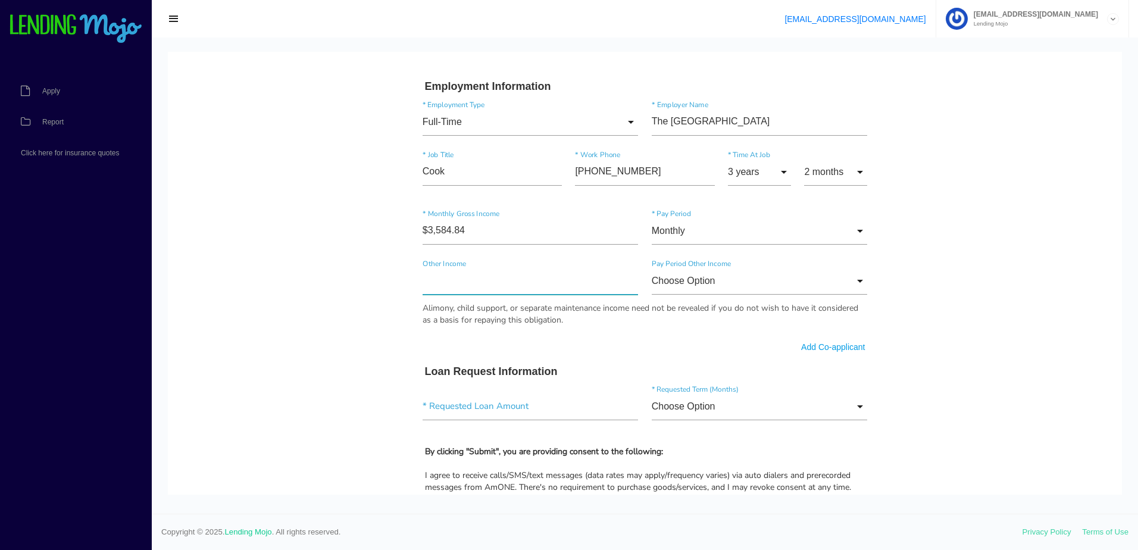
scroll to position [833, 0]
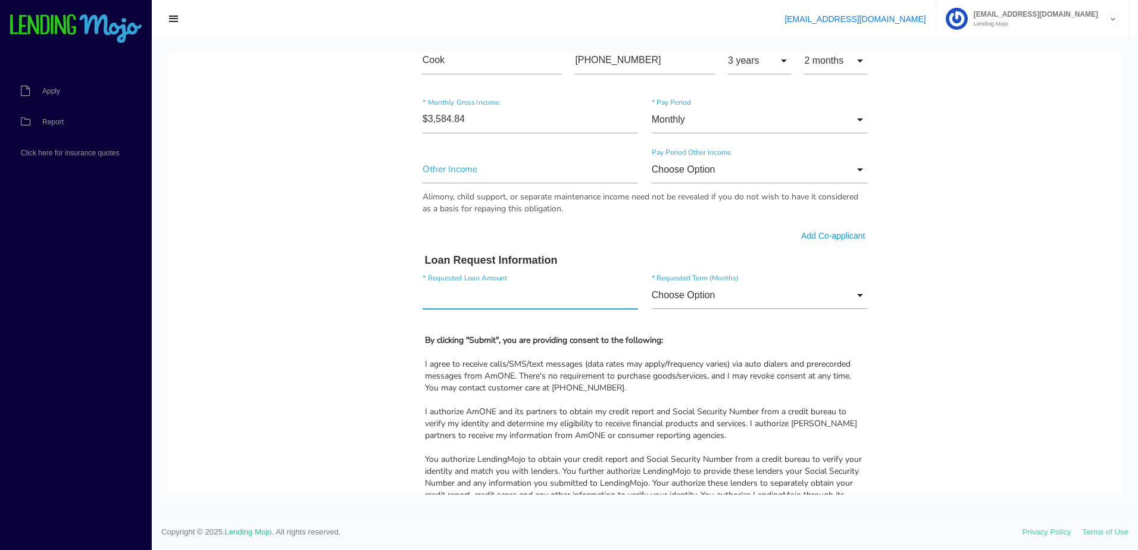
drag, startPoint x: 486, startPoint y: 298, endPoint x: 368, endPoint y: 317, distance: 119.4
click at [486, 298] on input"] "text" at bounding box center [531, 294] width 216 height 27
type input"] "$3,740.00"
click at [755, 298] on input "Choose Option" at bounding box center [760, 294] width 216 height 27
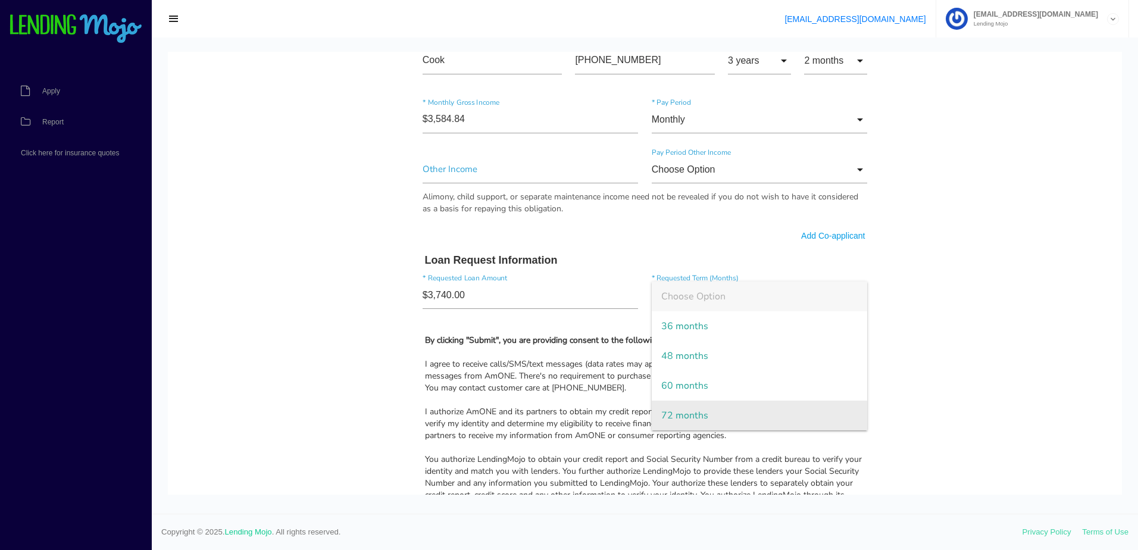
click at [706, 409] on span "72 months" at bounding box center [760, 416] width 216 height 30
type input "72 months"
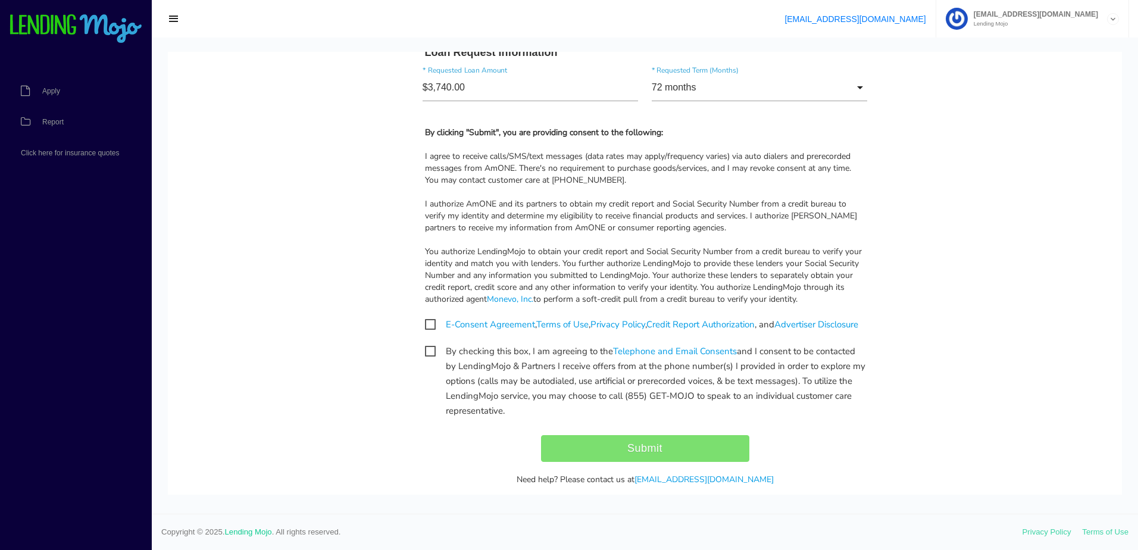
scroll to position [1093, 0]
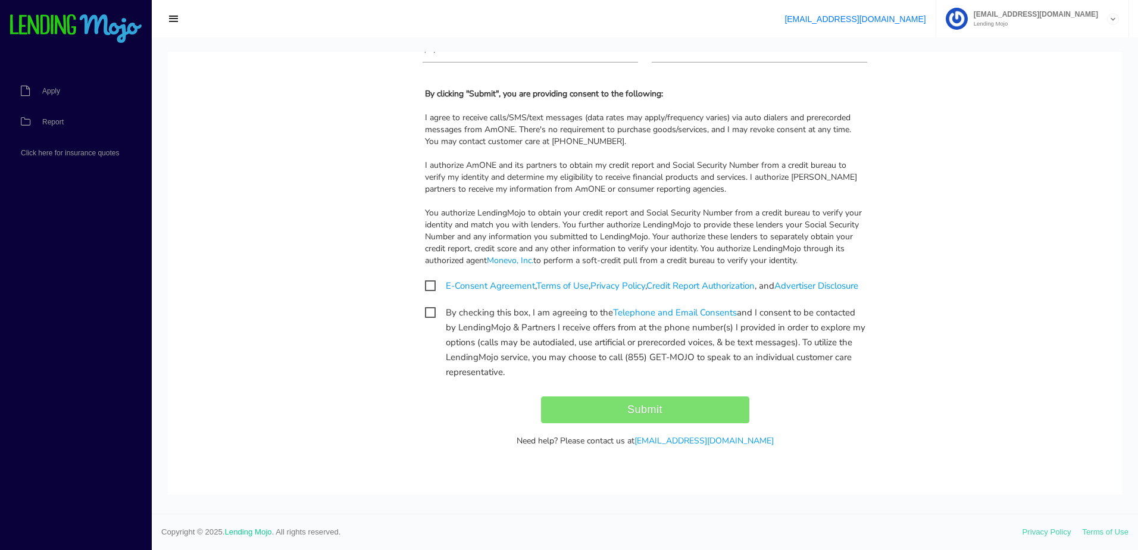
drag, startPoint x: 422, startPoint y: 279, endPoint x: 427, endPoint y: 292, distance: 13.9
click at [425, 279] on span "E-Consent Agreement , Terms of Use , Privacy Policy , Credit Report Authorizati…" at bounding box center [641, 286] width 433 height 15
checkbox input "true"
click at [430, 312] on span "By checking this box, I am agreeing to the Telephone and Email Consents and I c…" at bounding box center [645, 312] width 440 height 15
checkbox input "true"
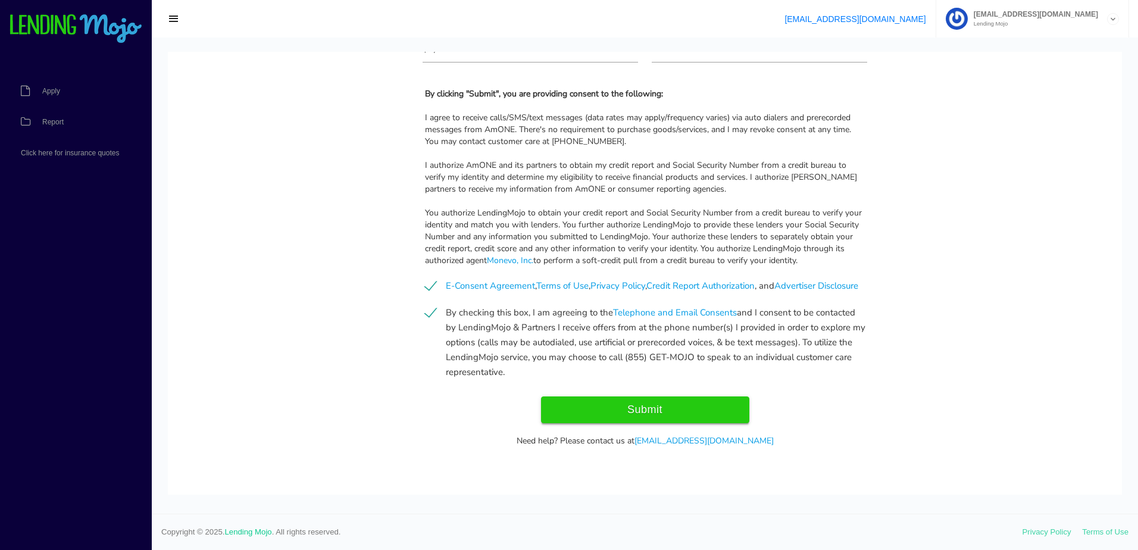
click at [608, 406] on input "Submit" at bounding box center [645, 409] width 208 height 27
type input "Submit"
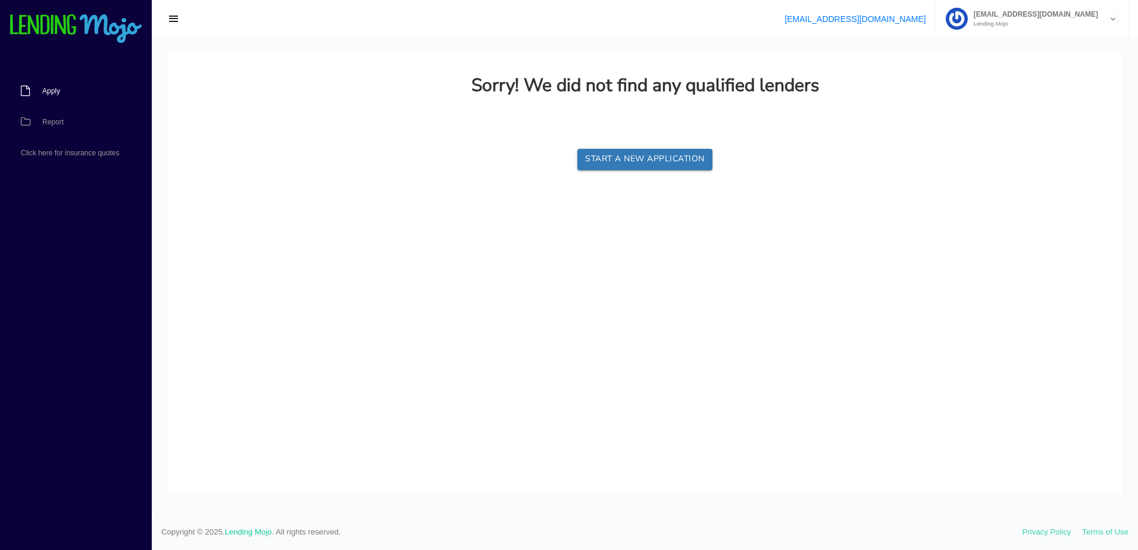
scroll to position [0, 0]
click at [49, 121] on span "Report" at bounding box center [52, 121] width 21 height 7
